Goal: Navigation & Orientation: Find specific page/section

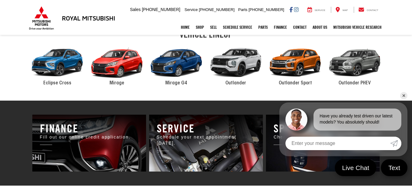
scroll to position [312, 0]
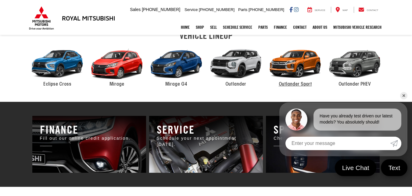
drag, startPoint x: 299, startPoint y: 60, endPoint x: 147, endPoint y: 67, distance: 152.8
click at [299, 60] on div "2024 Mitsubishi Outlander Sport" at bounding box center [296, 64] width 60 height 40
click at [292, 71] on div "2024 Mitsubishi Outlander Sport" at bounding box center [296, 64] width 60 height 40
